Goal: Task Accomplishment & Management: Manage account settings

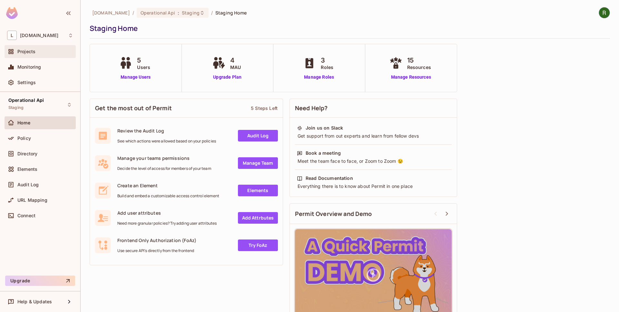
click at [47, 51] on div "Projects" at bounding box center [45, 51] width 56 height 5
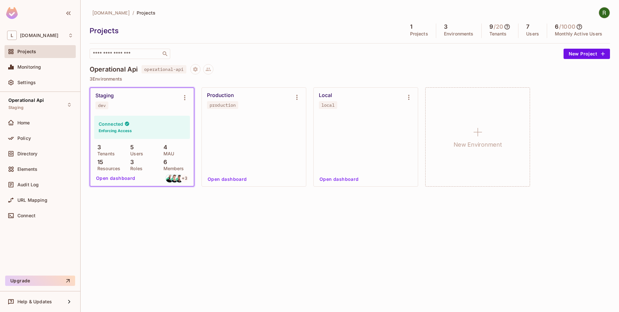
click at [140, 114] on div "Connected Enforcing Access 3 Tenants 5 Users 4 MAU 15 Resources 3 Roles 6 Membe…" at bounding box center [141, 150] width 103 height 72
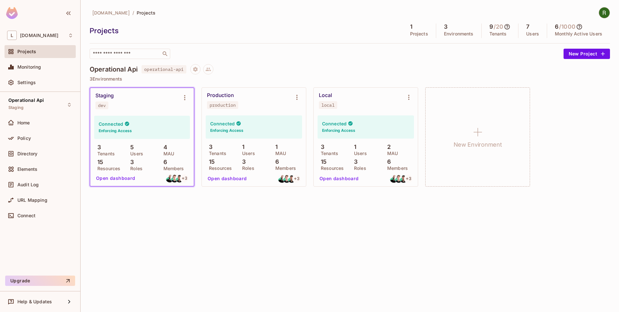
click at [126, 177] on button "Open dashboard" at bounding box center [115, 178] width 44 height 10
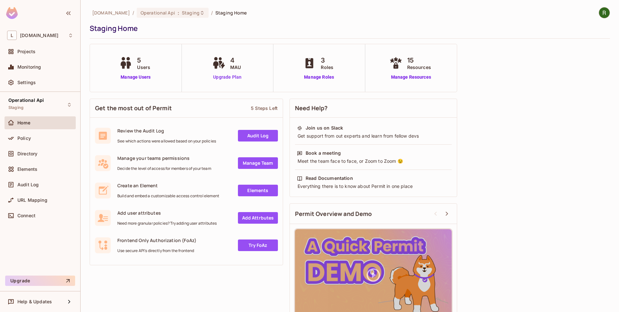
click at [237, 77] on link "Upgrade Plan" at bounding box center [227, 77] width 33 height 7
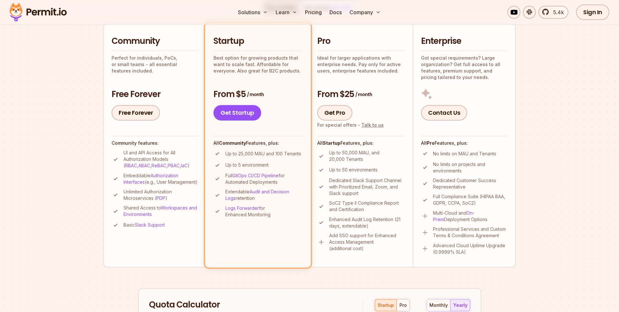
scroll to position [125, 0]
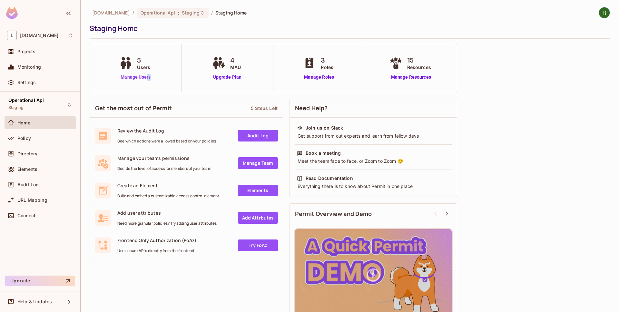
click at [147, 80] on div "5 Users Manage Users" at bounding box center [136, 68] width 92 height 48
click at [147, 79] on link "Manage Users" at bounding box center [136, 77] width 36 height 7
click at [603, 15] on img at bounding box center [604, 12] width 11 height 11
click at [518, 72] on div at bounding box center [309, 156] width 619 height 312
click at [37, 31] on div "L lakpa.cl" at bounding box center [40, 35] width 66 height 9
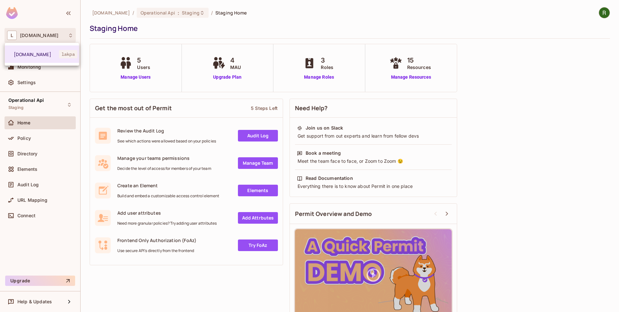
click at [37, 31] on div at bounding box center [309, 156] width 619 height 312
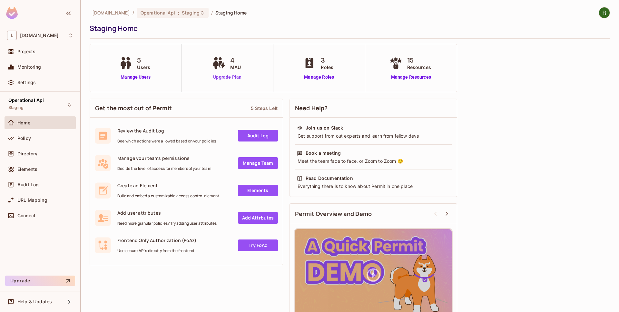
click at [233, 76] on link "Upgrade Plan" at bounding box center [227, 77] width 33 height 7
click at [236, 59] on span "4" at bounding box center [235, 60] width 11 height 10
click at [234, 61] on span "4" at bounding box center [235, 60] width 11 height 10
click at [145, 63] on span "5" at bounding box center [143, 60] width 13 height 10
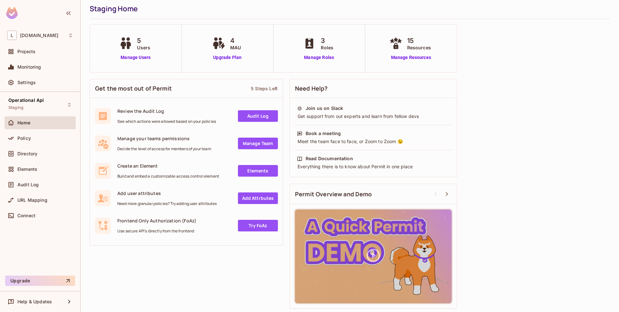
click at [29, 121] on span "Home" at bounding box center [23, 122] width 13 height 5
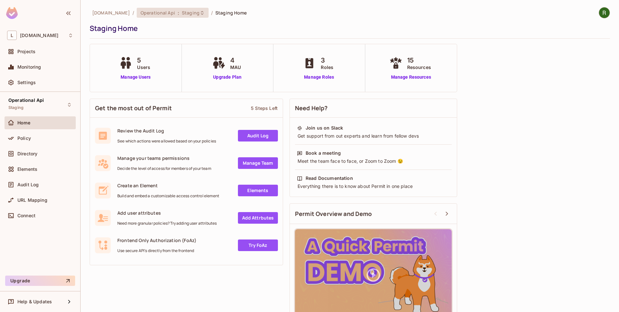
click at [147, 12] on span "Operational Api" at bounding box center [157, 13] width 34 height 6
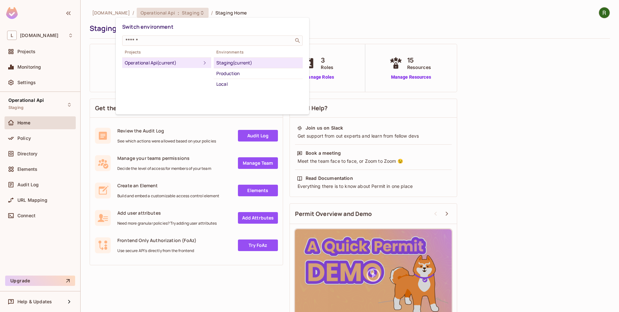
click at [108, 18] on div at bounding box center [309, 156] width 619 height 312
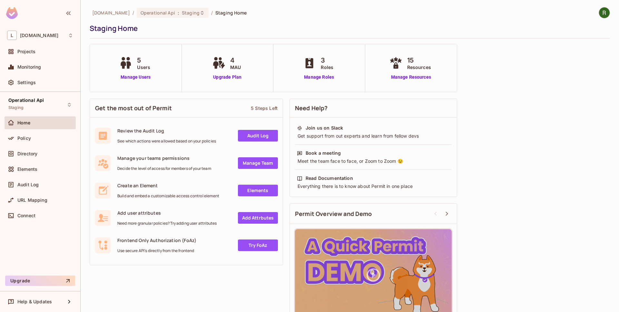
click at [106, 15] on div "Switch environment ​ Projects Operational Api (current) Environments Staging (c…" at bounding box center [309, 156] width 619 height 312
click at [106, 15] on span "[DOMAIN_NAME]" at bounding box center [111, 13] width 38 height 6
click at [97, 10] on span "[DOMAIN_NAME]" at bounding box center [111, 13] width 38 height 6
click at [37, 46] on div "Projects" at bounding box center [40, 51] width 71 height 13
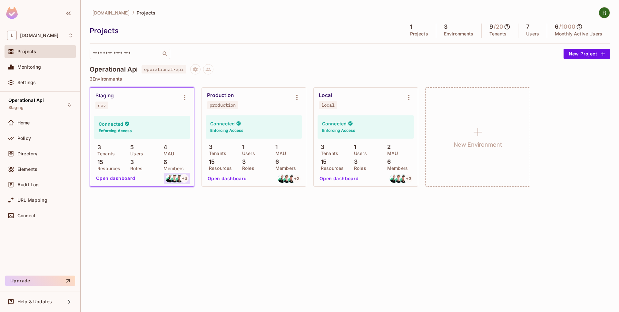
click at [187, 180] on span "+ 3" at bounding box center [184, 178] width 5 height 5
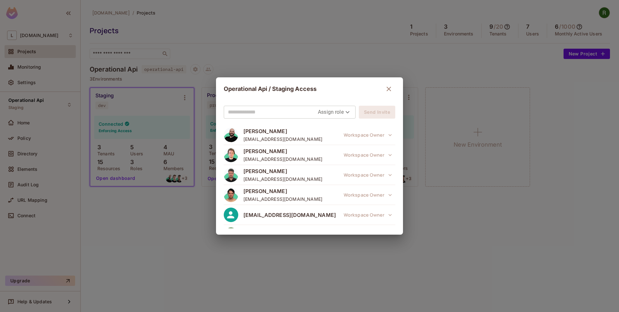
click at [290, 111] on input "text" at bounding box center [273, 112] width 90 height 10
click at [300, 110] on input "text" at bounding box center [273, 112] width 90 height 10
click at [345, 116] on body "L lakpa.cl Projects Monitoring Settings Operational Api Staging Home Policy Dir…" at bounding box center [309, 156] width 619 height 312
click at [305, 109] on div at bounding box center [309, 156] width 619 height 312
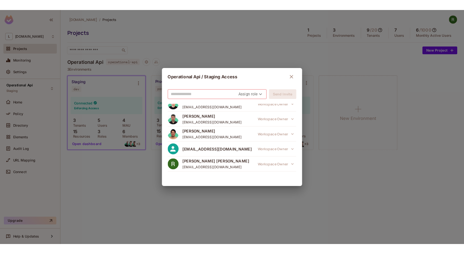
scroll to position [30, 0]
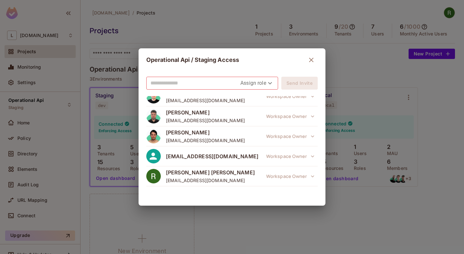
click at [314, 60] on icon "button" at bounding box center [311, 60] width 8 height 8
